Goal: Find specific page/section: Find specific page/section

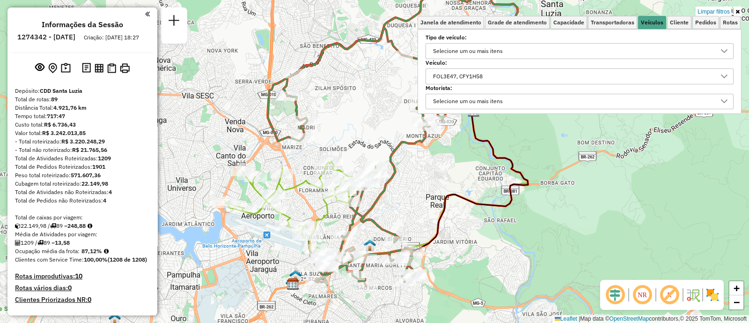
scroll to position [5, 32]
click at [461, 76] on div "FOL3E47, CFY1H58" at bounding box center [458, 76] width 56 height 15
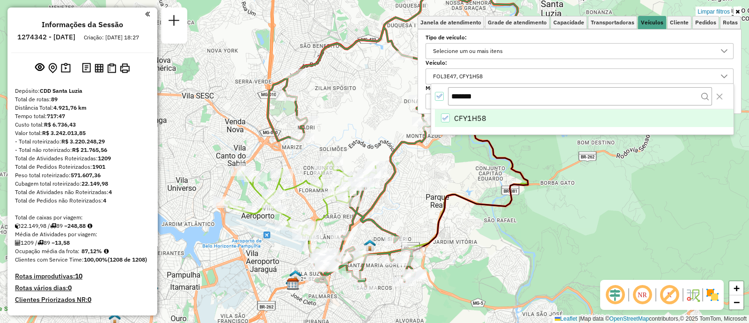
click at [440, 97] on icon "All items selected" at bounding box center [439, 96] width 7 height 7
click at [440, 97] on div "All items selected" at bounding box center [439, 96] width 9 height 9
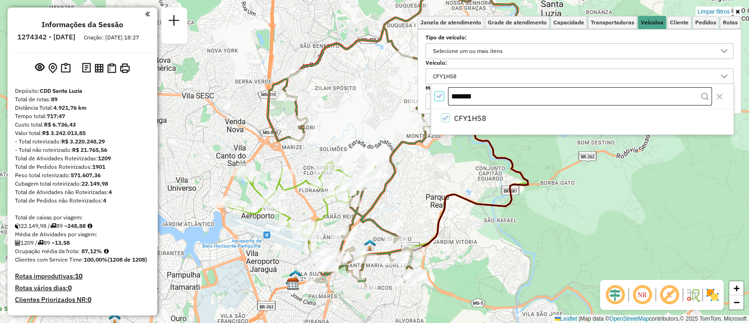
scroll to position [5, 3]
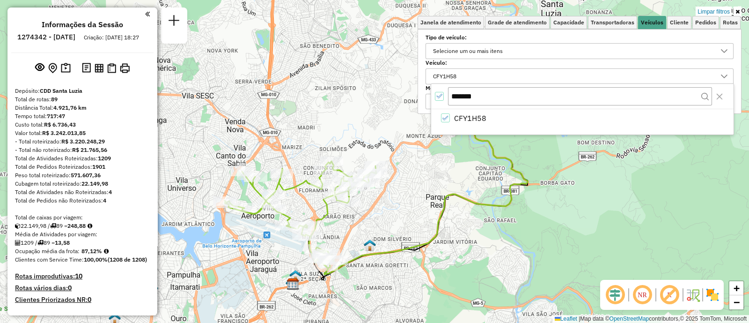
click at [440, 96] on icon "All items selected" at bounding box center [439, 96] width 7 height 7
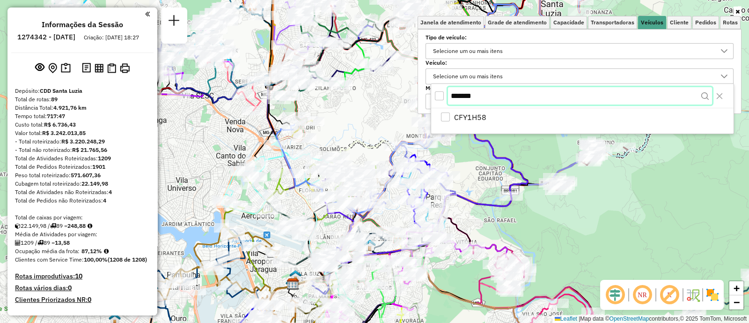
drag, startPoint x: 427, startPoint y: 97, endPoint x: 442, endPoint y: 97, distance: 15.5
click at [426, 97] on body "Aplicando filtros Pop-up bloqueado! Seu navegador bloqueou automáticamente a ab…" at bounding box center [374, 161] width 749 height 323
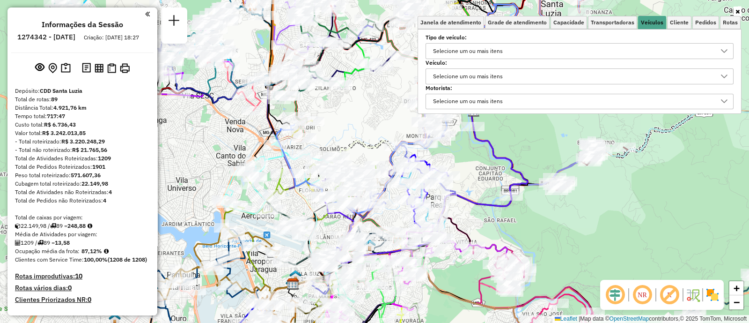
click at [521, 74] on div "Selecione um ou mais itens" at bounding box center [573, 76] width 286 height 15
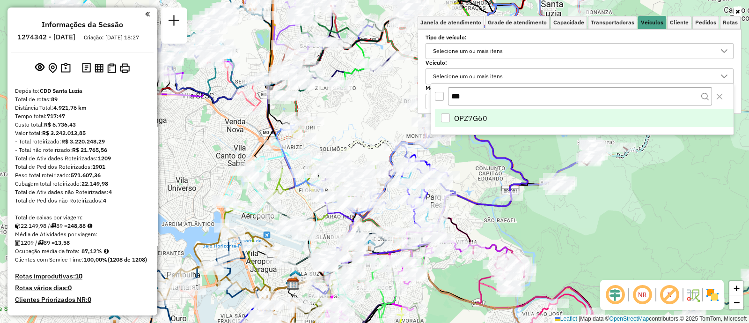
type input "***"
click at [576, 121] on li "OPZ7G60" at bounding box center [584, 118] width 299 height 18
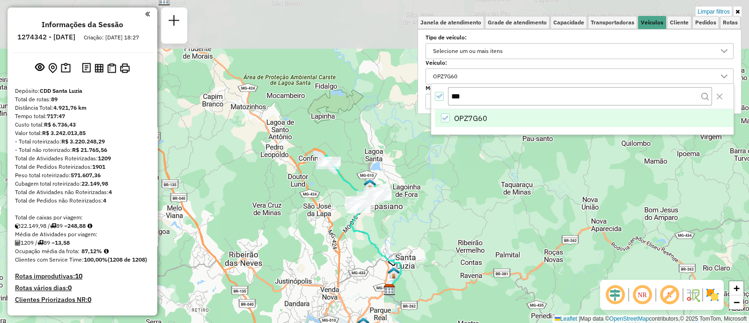
drag, startPoint x: 475, startPoint y: 173, endPoint x: 389, endPoint y: 306, distance: 158.5
click at [389, 306] on div "Limpar filtros Janela de atendimento Grade de atendimento Capacidade Transporta…" at bounding box center [374, 161] width 749 height 323
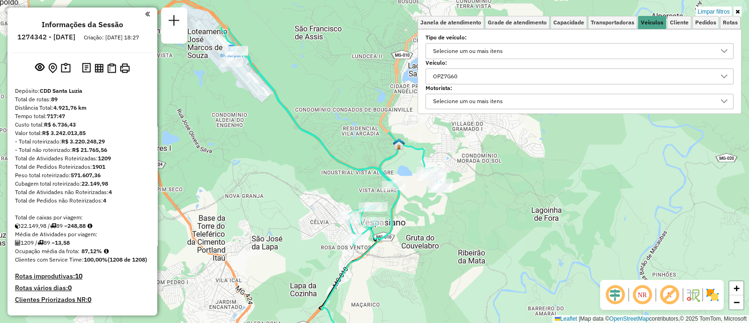
drag, startPoint x: 422, startPoint y: 226, endPoint x: 486, endPoint y: 277, distance: 81.5
click at [473, 280] on div "Limpar filtros Janela de atendimento Grade de atendimento Capacidade Transporta…" at bounding box center [374, 161] width 749 height 323
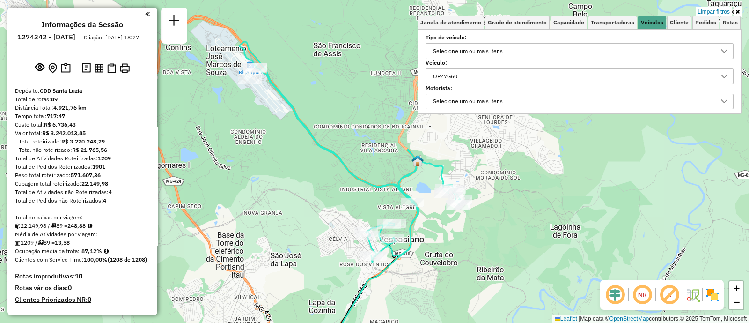
drag, startPoint x: 475, startPoint y: 251, endPoint x: 472, endPoint y: 273, distance: 21.3
click at [472, 273] on div "Limpar filtros Janela de atendimento Grade de atendimento Capacidade Transporta…" at bounding box center [374, 161] width 749 height 323
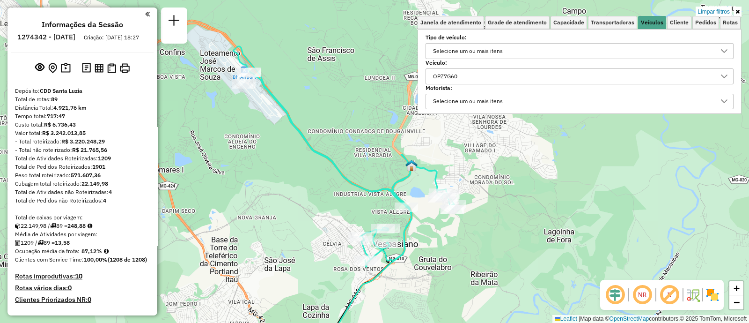
drag, startPoint x: 472, startPoint y: 270, endPoint x: 474, endPoint y: 264, distance: 6.3
click at [473, 266] on div "Limpar filtros Janela de atendimento Grade de atendimento Capacidade Transporta…" at bounding box center [374, 161] width 749 height 323
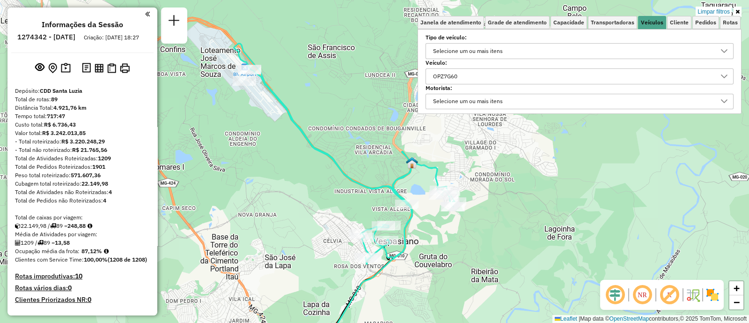
click at [734, 13] on link at bounding box center [738, 12] width 8 height 10
